Goal: Transaction & Acquisition: Purchase product/service

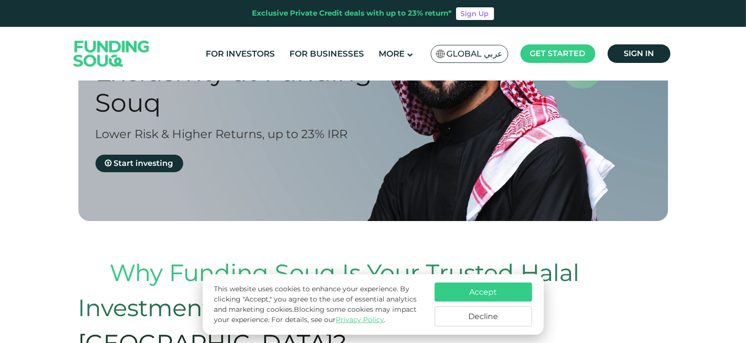
click at [469, 288] on button "Accept" at bounding box center [483, 291] width 97 height 19
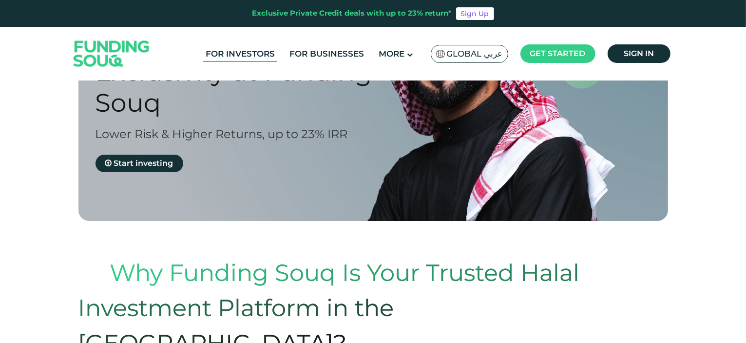
click at [252, 55] on link "For Investors" at bounding box center [240, 54] width 74 height 16
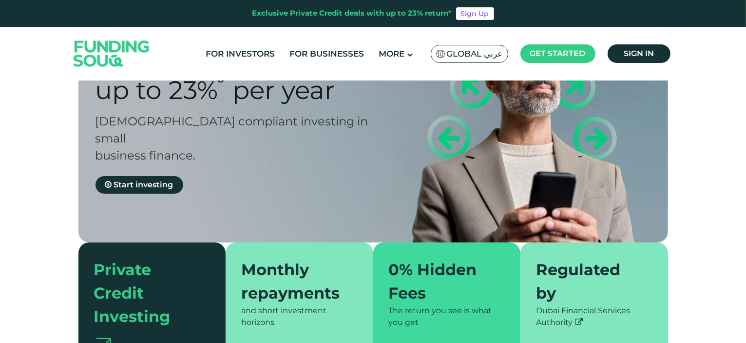
type tc-range-slider "4"
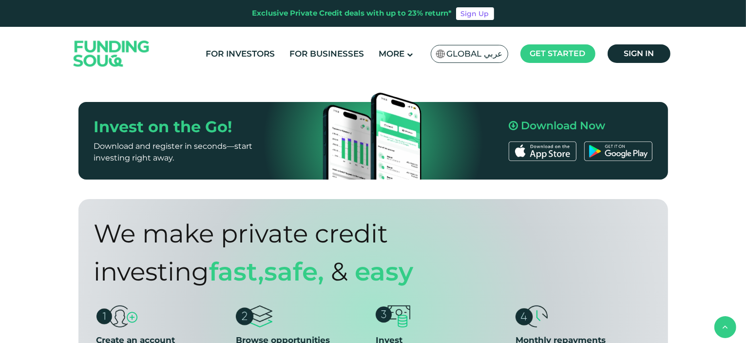
scroll to position [536, 0]
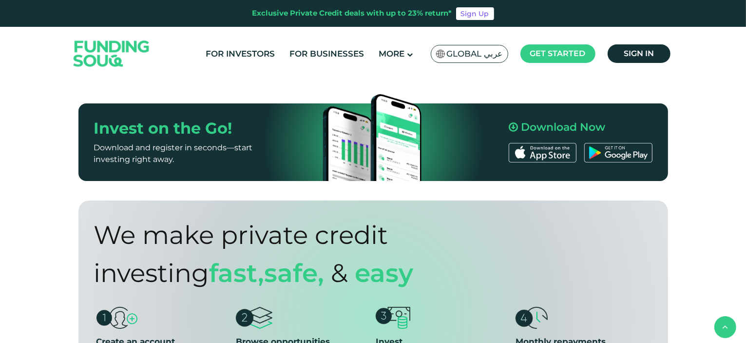
click at [166, 165] on p "Download and register in seconds—start investing right away." at bounding box center [190, 152] width 193 height 23
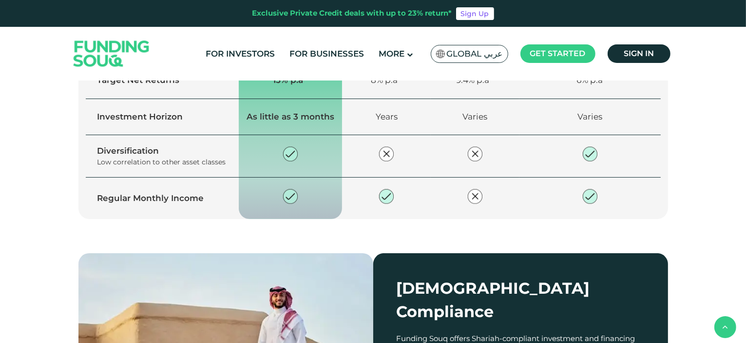
scroll to position [1414, 0]
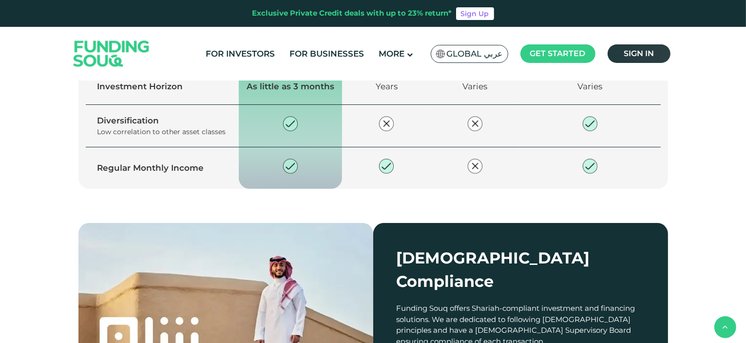
click at [638, 52] on span "Sign in" at bounding box center [639, 53] width 30 height 9
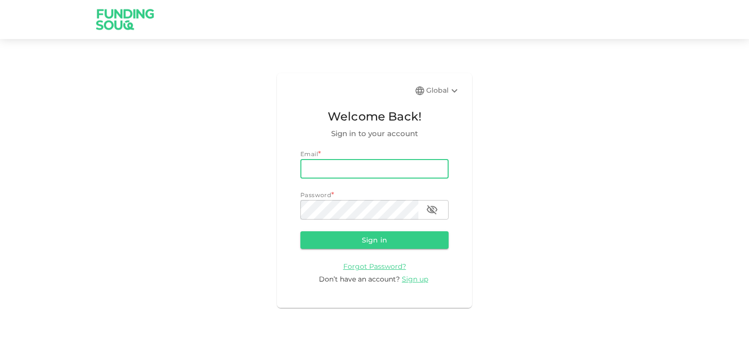
click at [324, 173] on input "email" at bounding box center [374, 168] width 148 height 19
type input "kanchwala.mustafa@gmail.com"
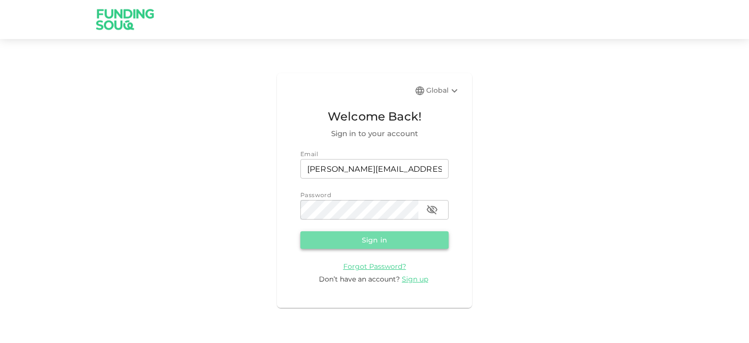
click at [368, 243] on button "Sign in" at bounding box center [374, 240] width 148 height 18
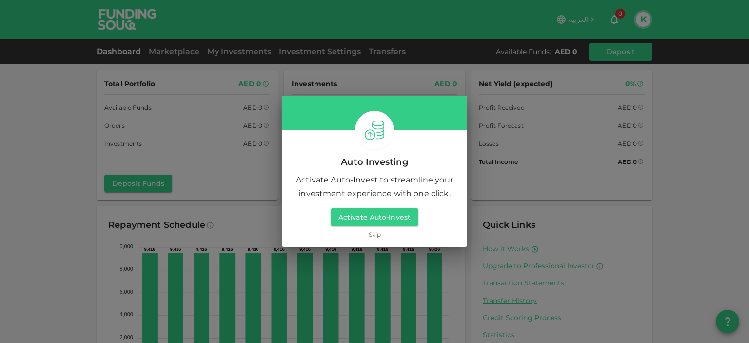
click at [376, 234] on link "Skip" at bounding box center [374, 234] width 12 height 9
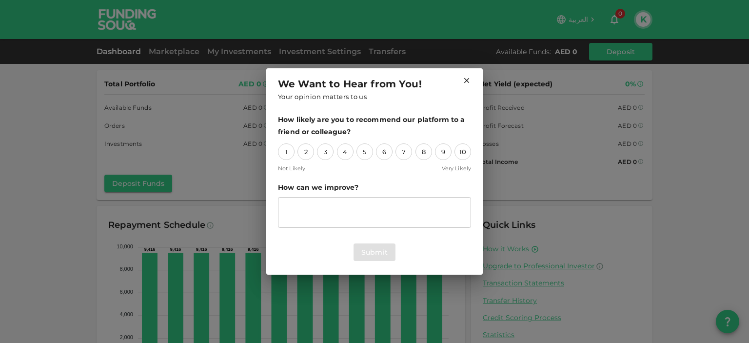
click at [189, 57] on div "We Want to Hear from You! Your opinion matters to us How likely are you to reco…" at bounding box center [374, 171] width 749 height 343
click at [467, 77] on icon at bounding box center [466, 80] width 9 height 9
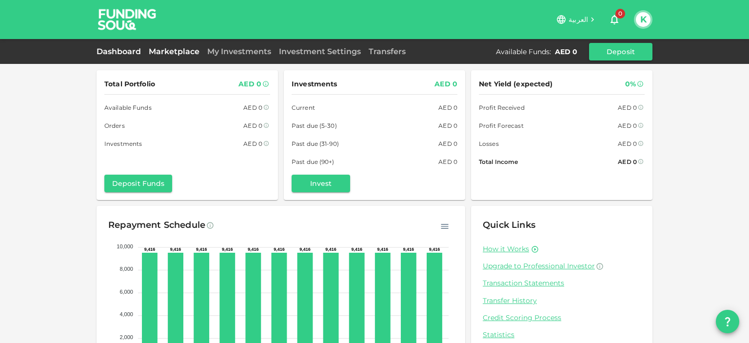
click at [188, 53] on link "Marketplace" at bounding box center [174, 51] width 58 height 9
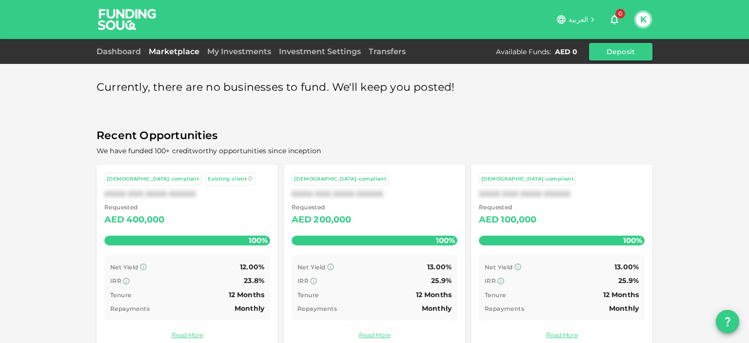
click at [221, 83] on span "Currently, there are no businesses to fund. We'll keep you posted!" at bounding box center [276, 87] width 358 height 19
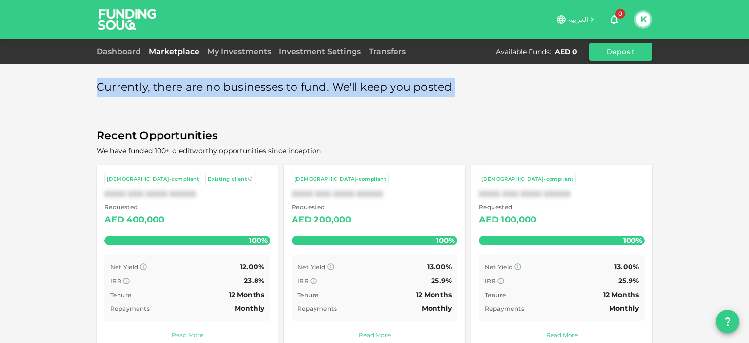
click at [221, 83] on span "Currently, there are no businesses to fund. We'll keep you posted!" at bounding box center [276, 87] width 358 height 19
click at [222, 49] on link "My Investments" at bounding box center [239, 51] width 72 height 9
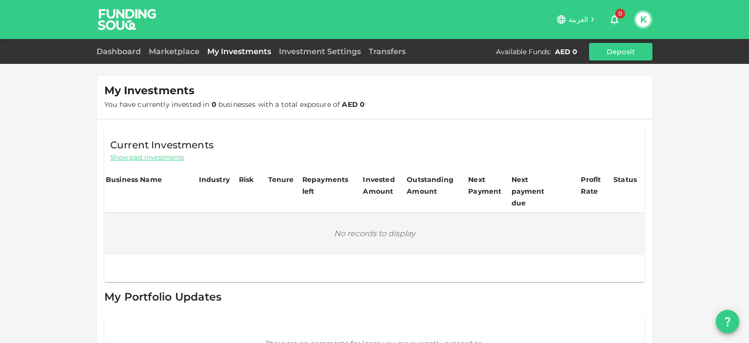
click at [323, 44] on div "Dashboard Marketplace My Investments Investment Settings Transfers Available Fu…" at bounding box center [375, 52] width 556 height 18
click at [322, 53] on link "Investment Settings" at bounding box center [320, 51] width 90 height 9
